Goal: Answer question/provide support: Ask a question

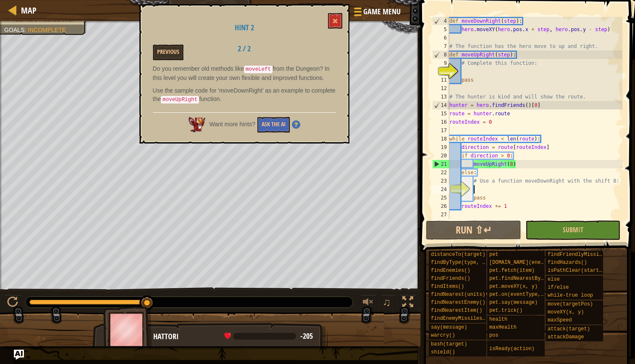
scroll to position [25, 0]
click at [336, 22] on span at bounding box center [335, 21] width 6 height 6
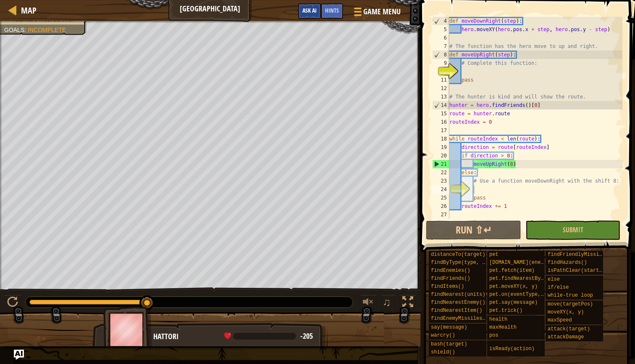
click at [313, 6] on button "Ask AI" at bounding box center [309, 11] width 23 height 16
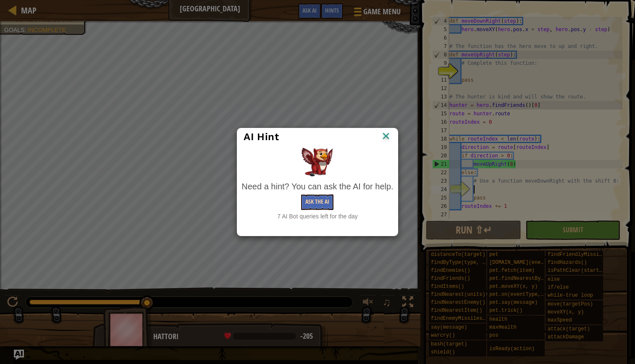
click at [306, 201] on button "Ask the AI" at bounding box center [317, 202] width 32 height 16
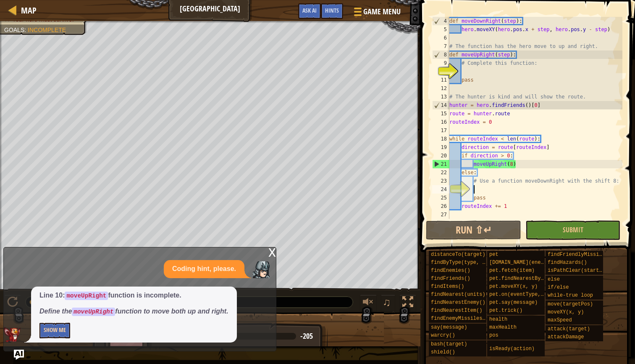
click at [56, 327] on button "Show Me" at bounding box center [55, 330] width 31 height 16
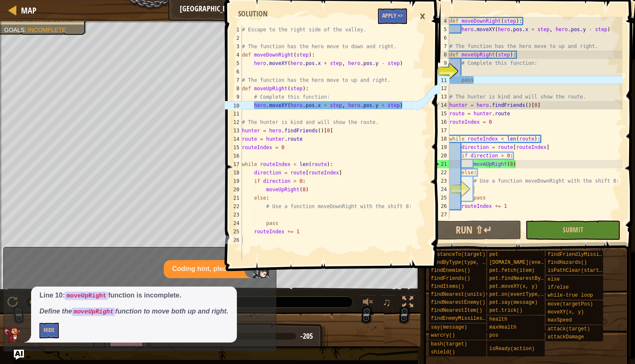
click at [390, 13] on button "Apply =>" at bounding box center [392, 16] width 29 height 16
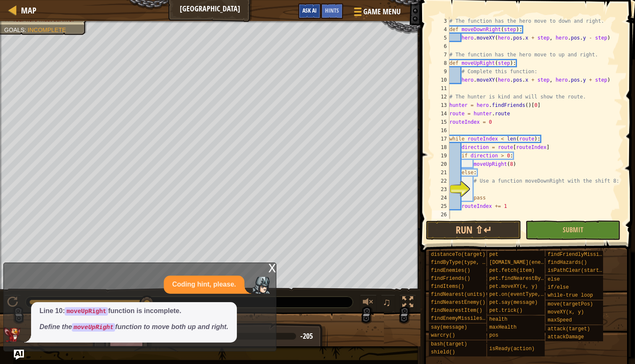
click at [310, 11] on span "Ask AI" at bounding box center [310, 10] width 14 height 8
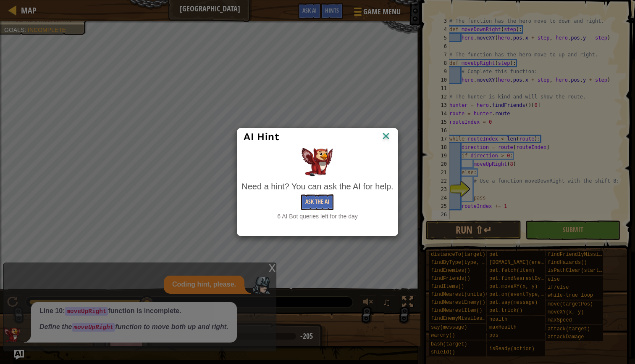
click at [319, 203] on button "Ask the AI" at bounding box center [317, 202] width 32 height 16
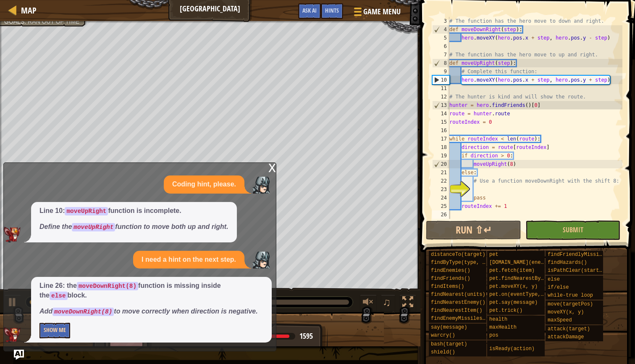
click at [64, 331] on button "Show Me" at bounding box center [55, 330] width 31 height 16
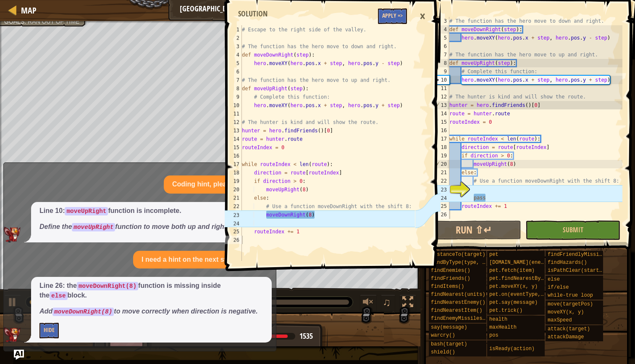
click at [395, 16] on button "Apply =>" at bounding box center [392, 16] width 29 height 16
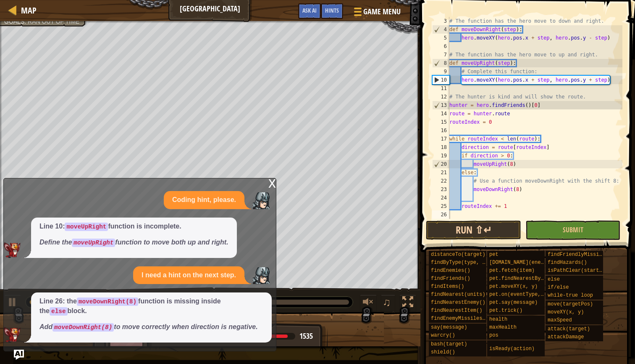
click at [508, 229] on button "Run ⇧↵" at bounding box center [473, 229] width 95 height 19
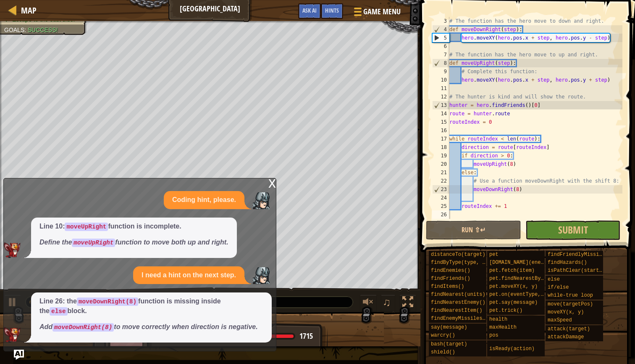
click at [271, 187] on div "x" at bounding box center [273, 182] width 8 height 8
